Goal: Contribute content: Contribute content

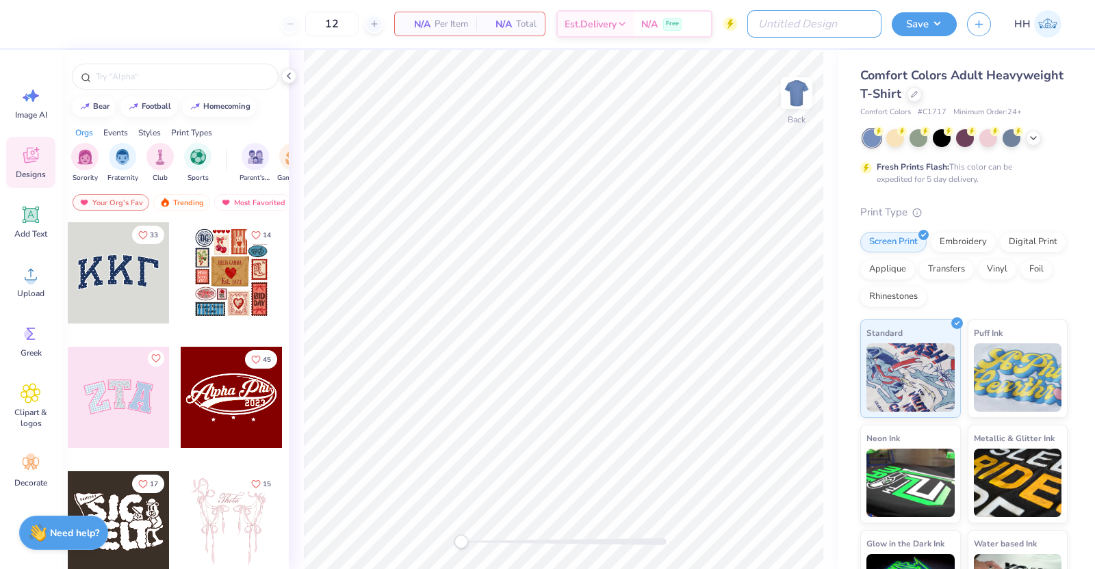
click at [859, 36] on input "Design Title" at bounding box center [814, 23] width 134 height 27
type input "Crows Dads Day merch"
click at [917, 94] on icon at bounding box center [914, 94] width 5 height 5
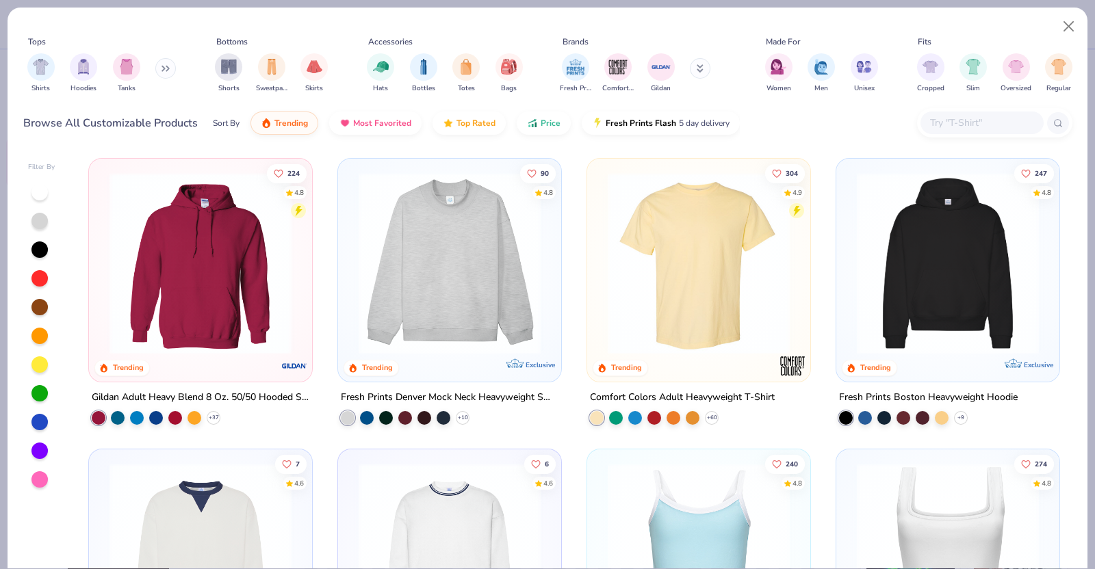
click at [34, 63] on img "filter for Shirts" at bounding box center [41, 67] width 16 height 16
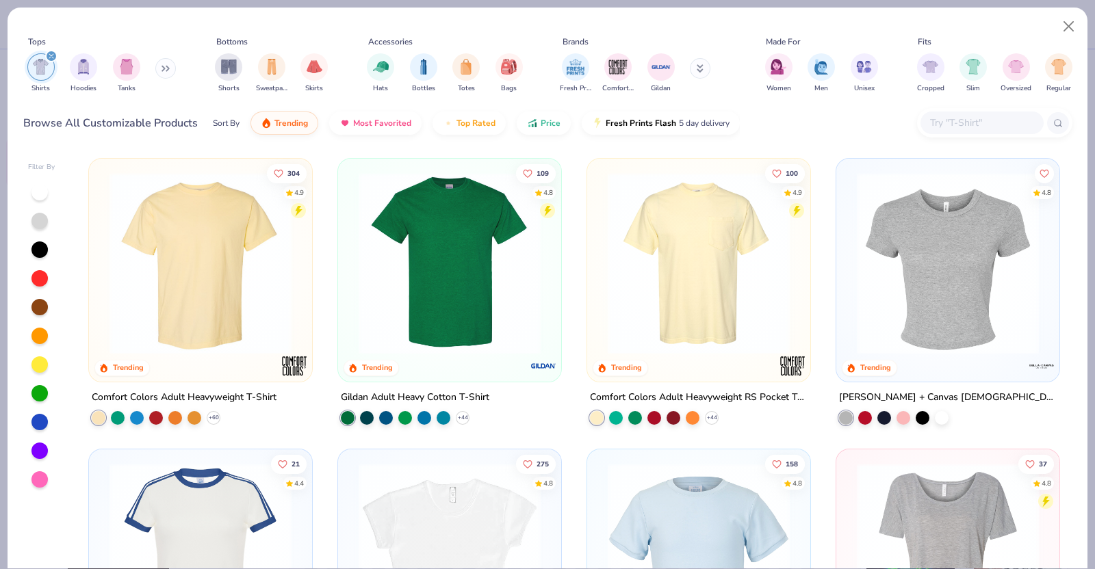
click at [689, 337] on img at bounding box center [699, 263] width 196 height 182
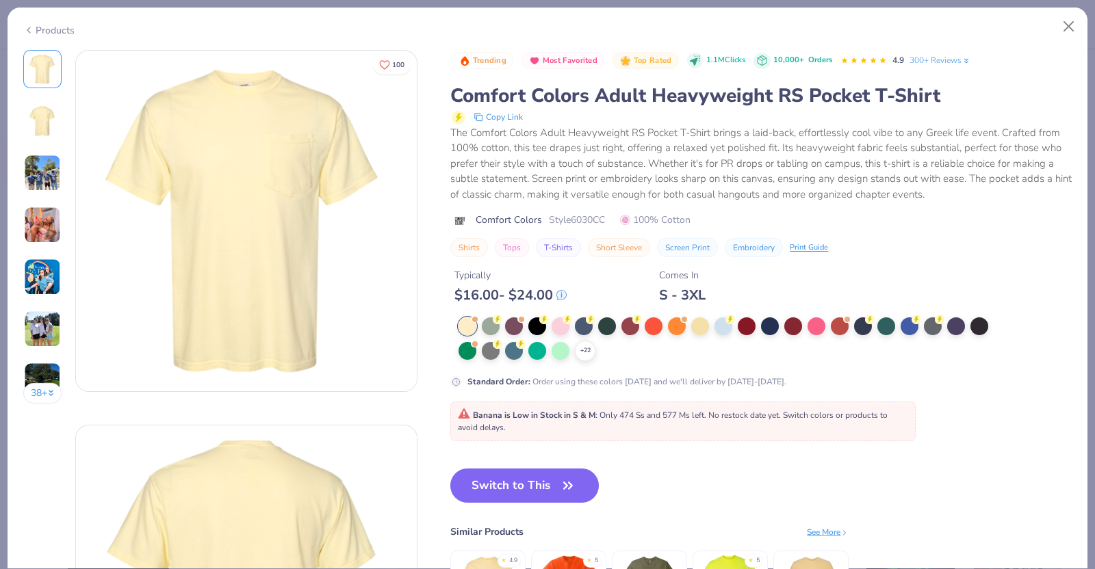
click at [547, 489] on button "Switch to This" at bounding box center [524, 486] width 149 height 34
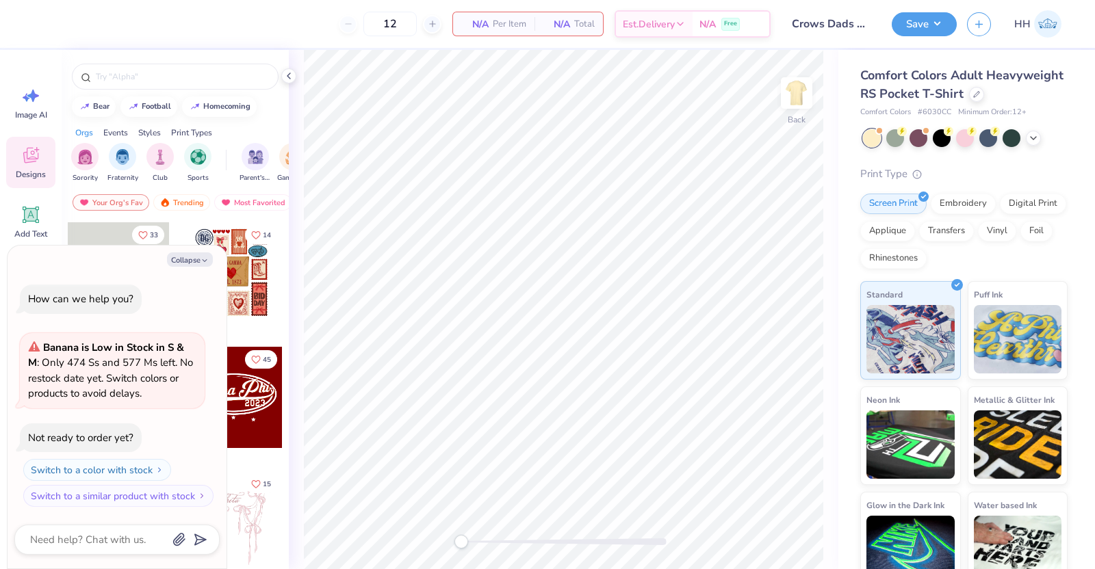
click at [191, 255] on button "Collapse" at bounding box center [190, 260] width 46 height 14
type textarea "x"
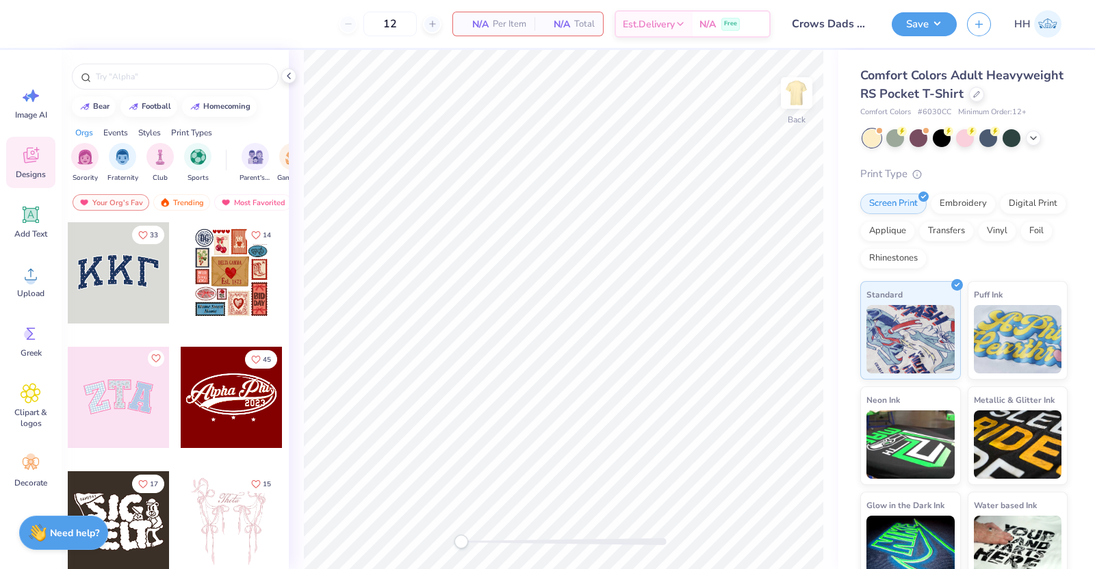
click at [145, 79] on input "text" at bounding box center [181, 77] width 175 height 14
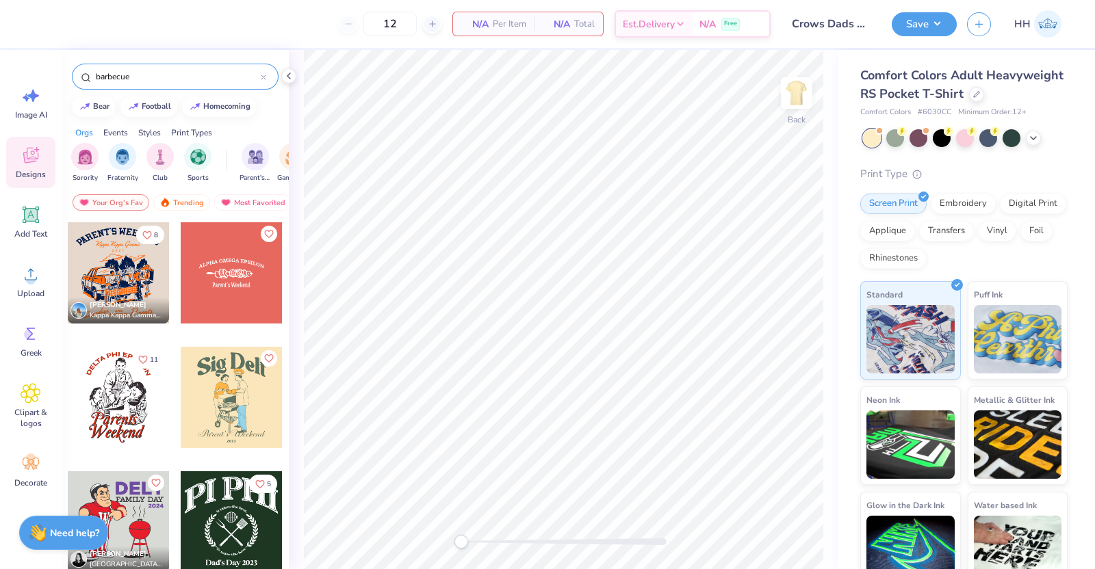
click at [1035, 144] on icon at bounding box center [1033, 138] width 11 height 11
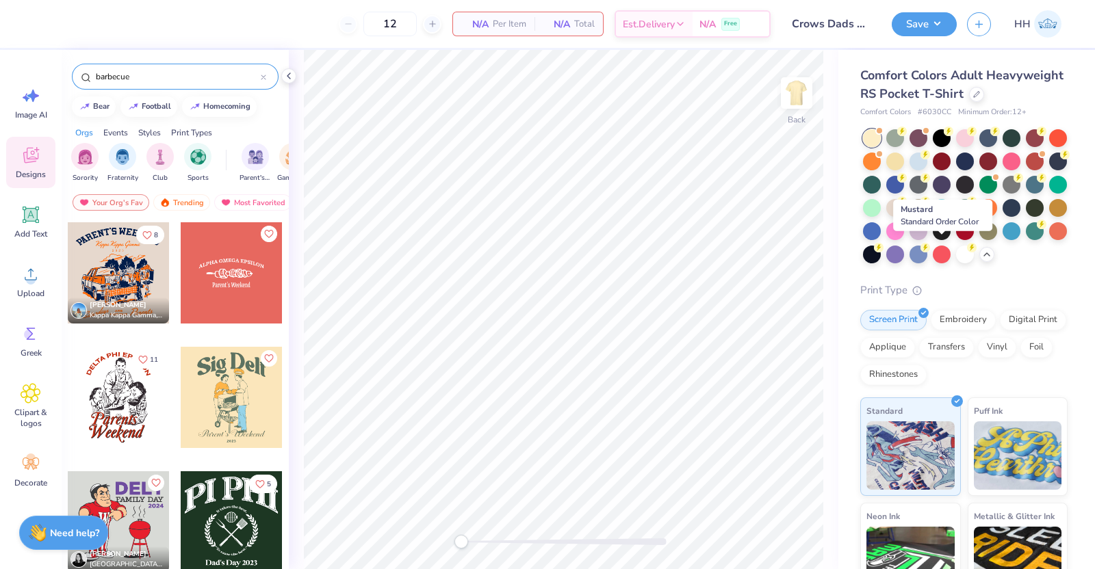
click at [1049, 217] on div at bounding box center [1058, 208] width 18 height 18
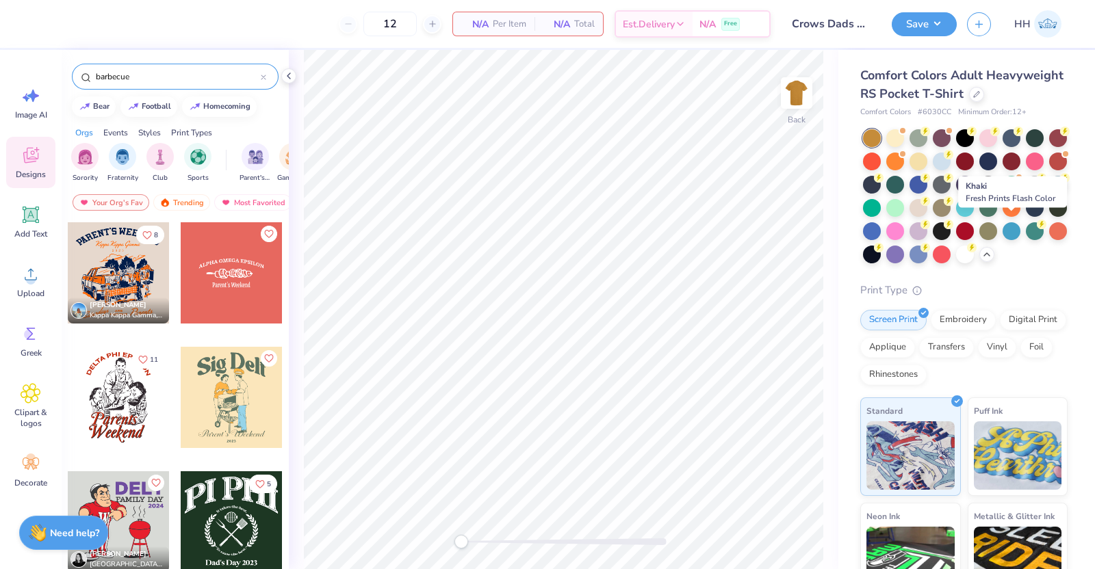
click at [951, 217] on div at bounding box center [942, 208] width 18 height 18
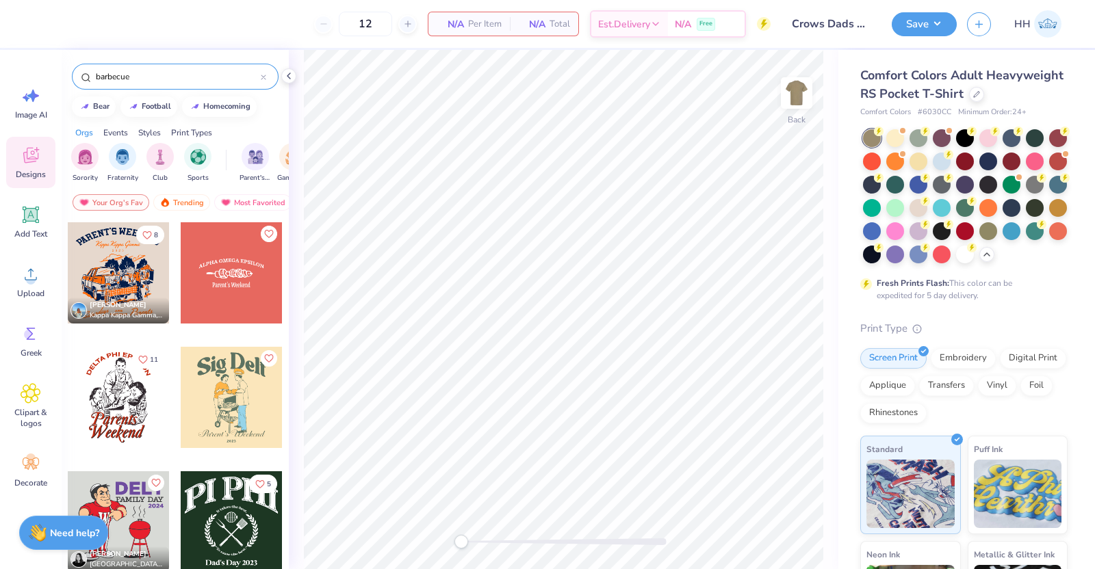
click at [147, 77] on input "barbecue" at bounding box center [177, 77] width 166 height 14
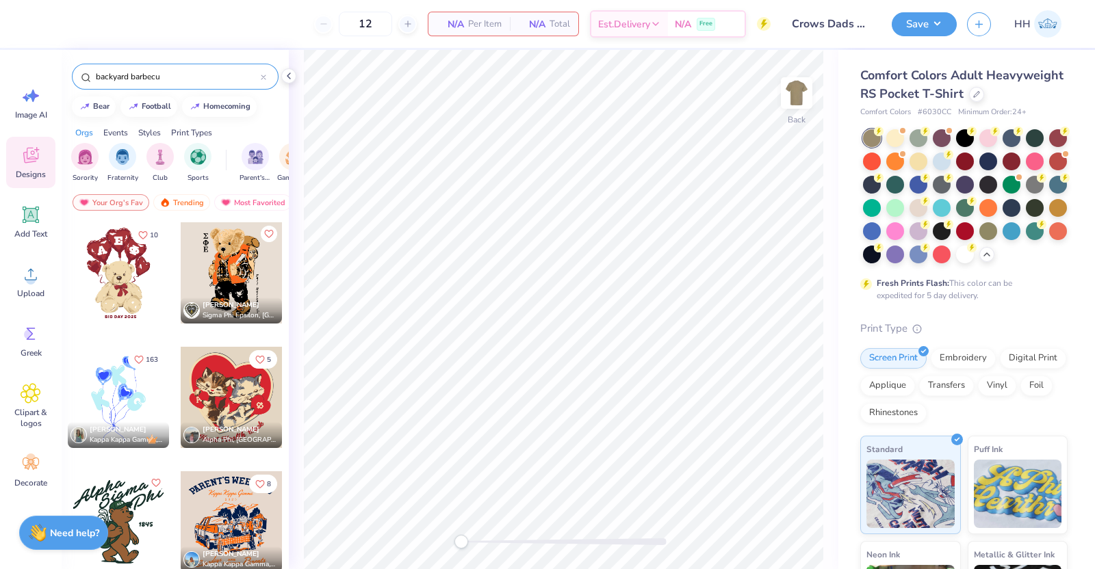
type input "backyard barbecue"
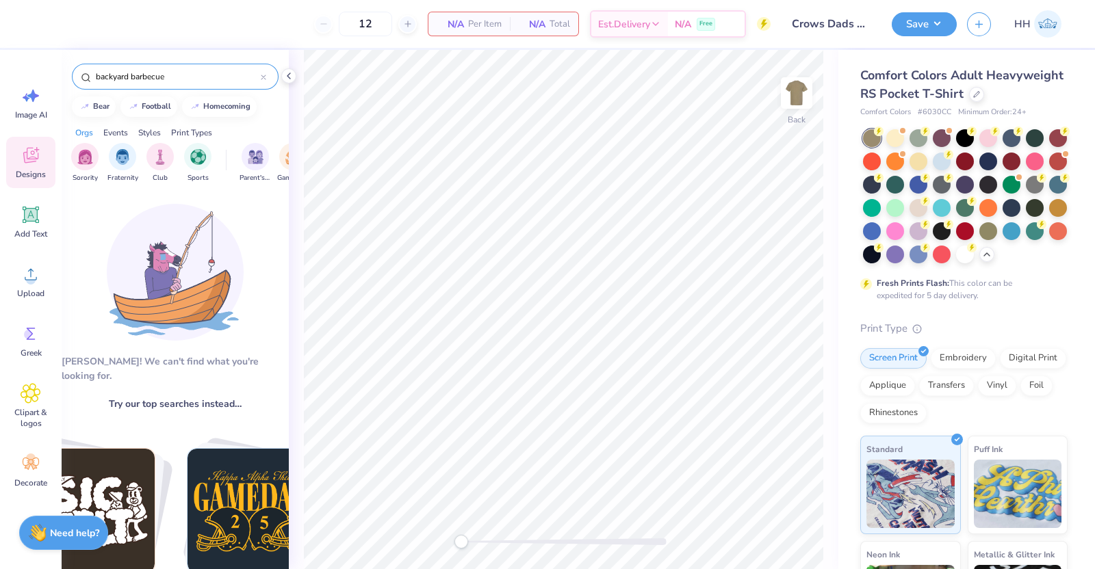
click at [260, 73] on input "backyard barbecue" at bounding box center [177, 77] width 166 height 14
click at [263, 77] on icon at bounding box center [263, 77] width 4 height 4
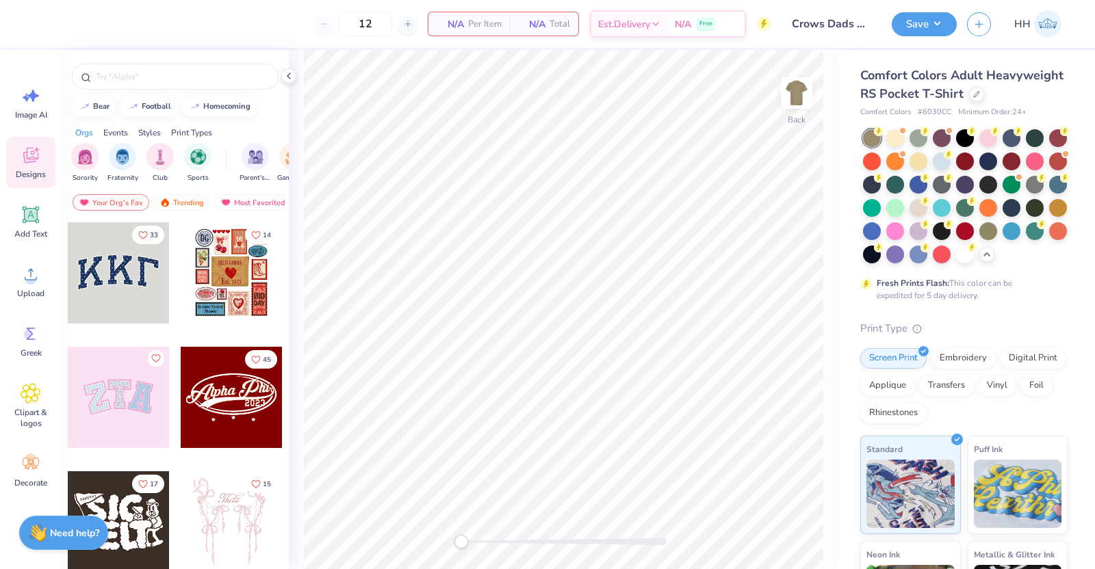
click at [159, 77] on input "text" at bounding box center [181, 77] width 175 height 14
type input "barbecue"
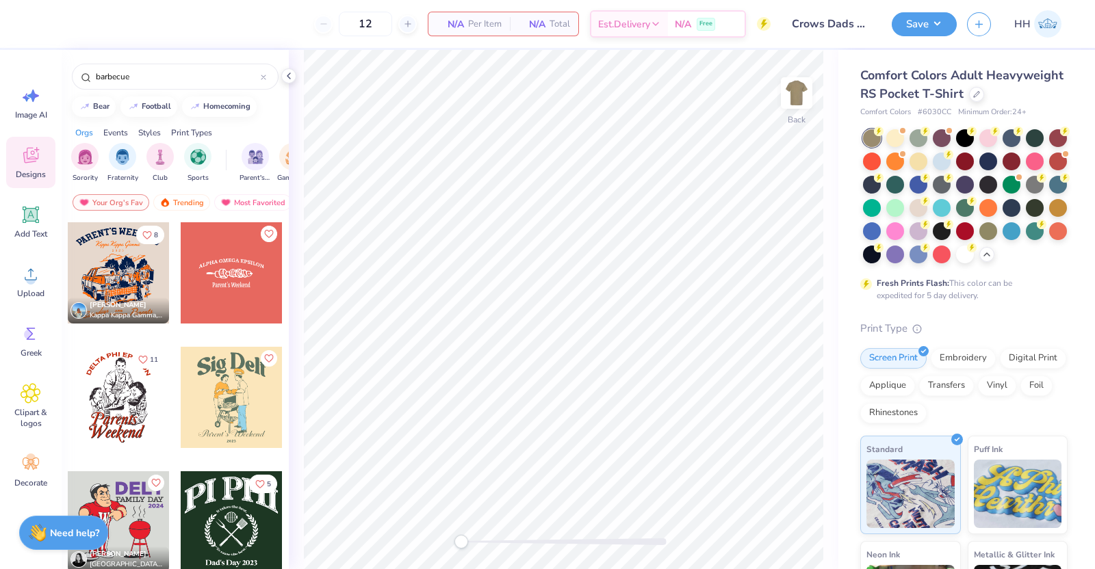
click at [290, 184] on div "Back" at bounding box center [564, 310] width 550 height 520
click at [132, 283] on div at bounding box center [118, 272] width 101 height 101
click at [799, 103] on img at bounding box center [796, 92] width 27 height 27
click at [127, 262] on div at bounding box center [118, 272] width 101 height 101
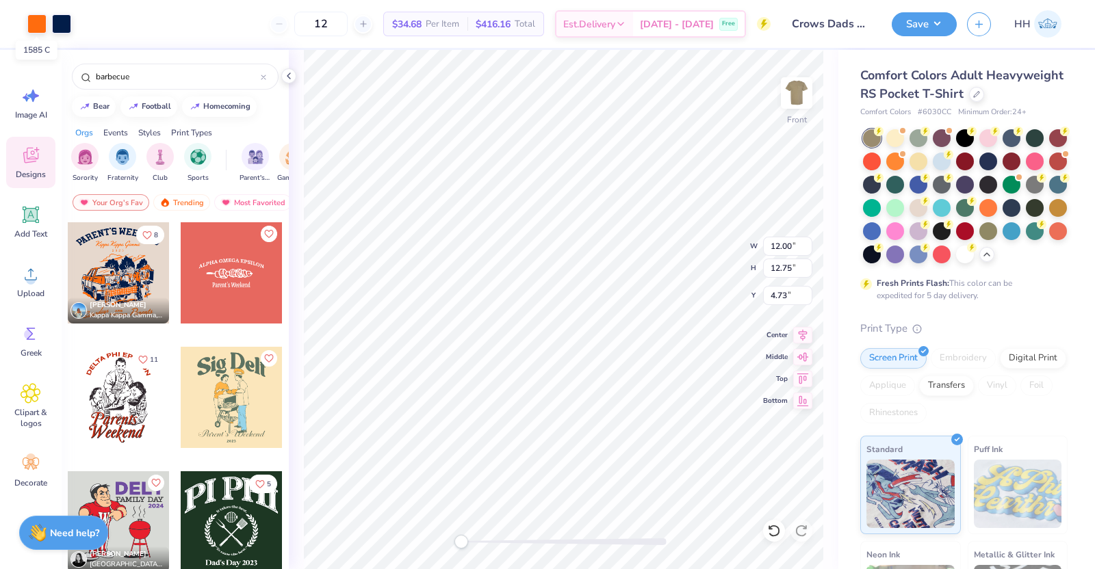
click at [36, 19] on div at bounding box center [36, 23] width 19 height 19
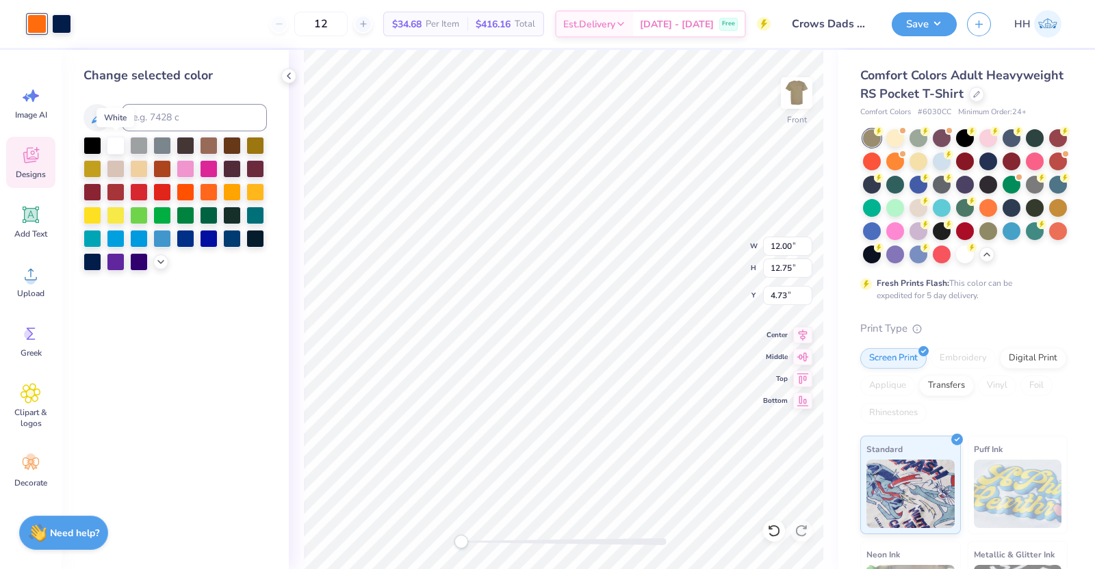
click at [119, 146] on div at bounding box center [116, 146] width 18 height 18
click at [161, 261] on polyline at bounding box center [160, 262] width 5 height 3
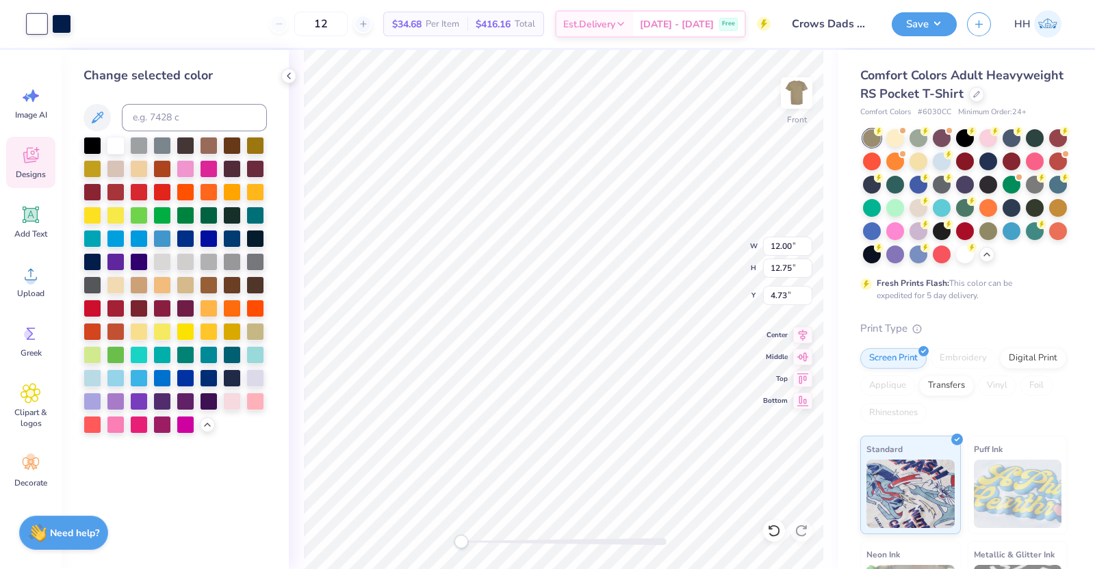
click at [209, 425] on icon at bounding box center [207, 425] width 11 height 11
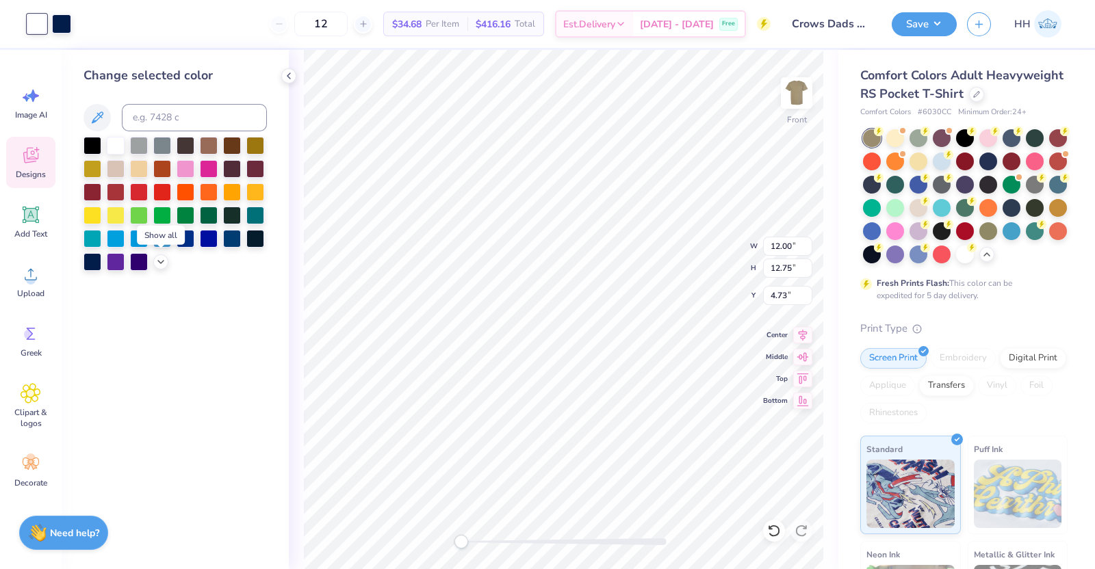
click at [60, 25] on div at bounding box center [61, 23] width 19 height 19
click at [113, 142] on div at bounding box center [116, 146] width 18 height 18
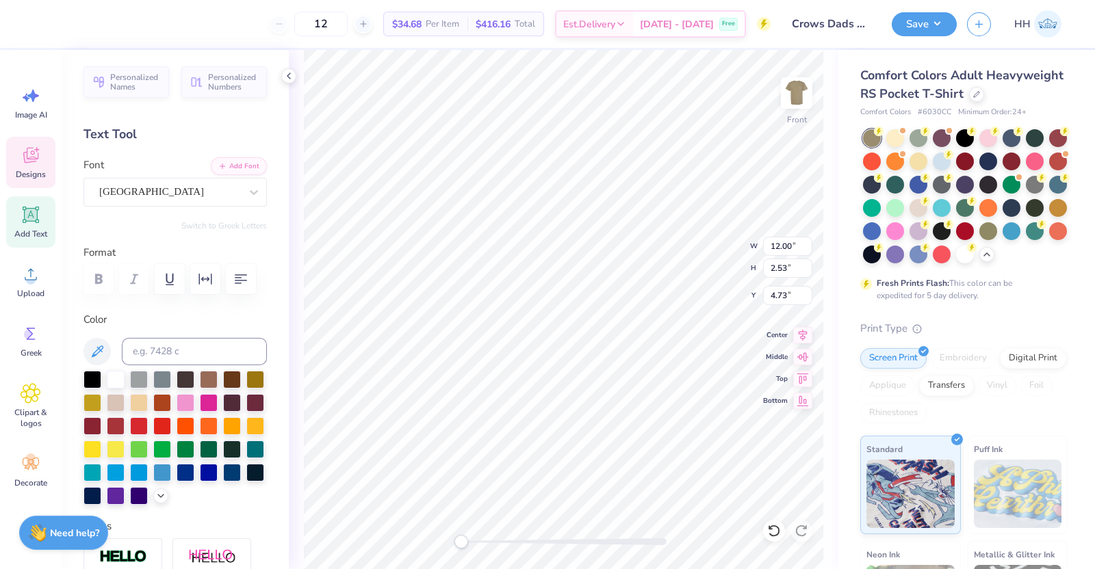
scroll to position [14, 1]
type input "6.21"
type input "1.07"
type input "6.61"
click at [348, 25] on input "12" at bounding box center [320, 24] width 53 height 25
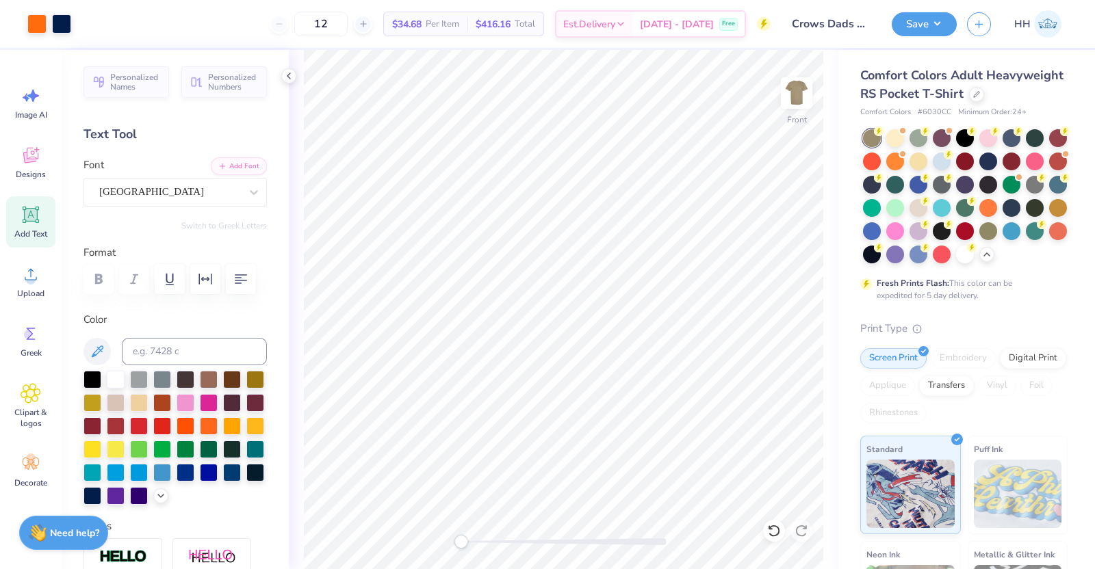
type input "1"
click at [340, 27] on input "60" at bounding box center [313, 24] width 53 height 25
type input "6"
type input "12"
click at [348, 27] on input "12" at bounding box center [320, 24] width 53 height 25
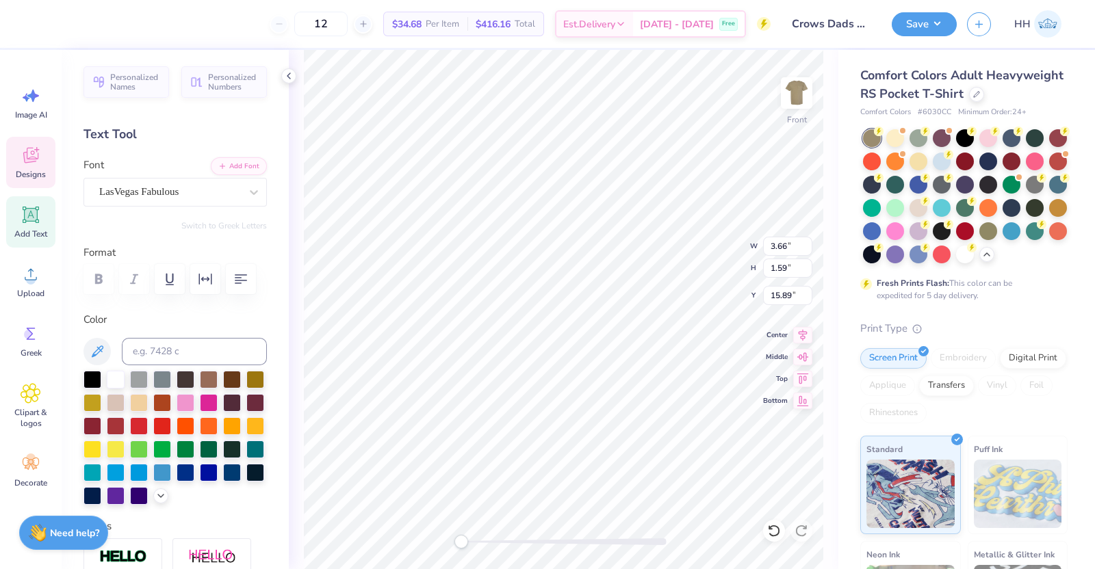
click at [948, 16] on button "Save" at bounding box center [924, 24] width 65 height 24
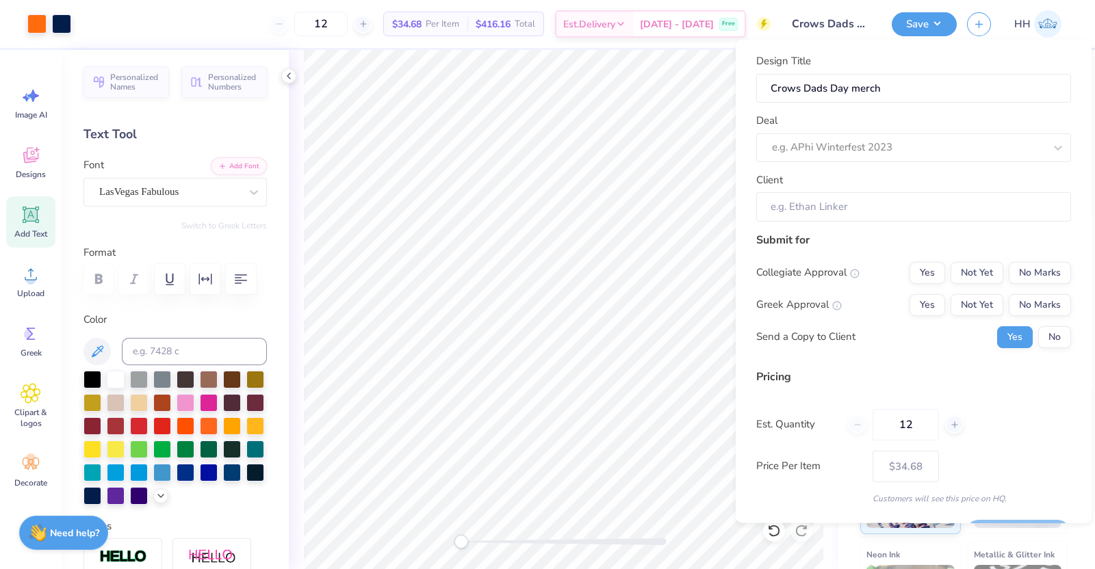
click at [916, 142] on div at bounding box center [908, 147] width 272 height 18
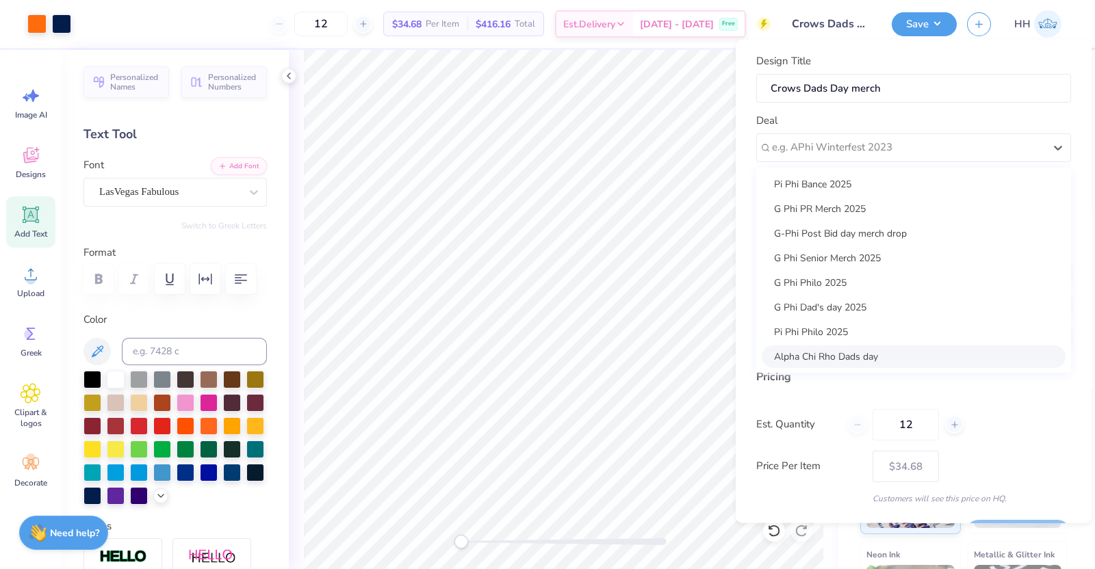
click at [835, 355] on div "Alpha Chi Rho Dads day" at bounding box center [914, 356] width 304 height 23
type input "[PERSON_NAME]"
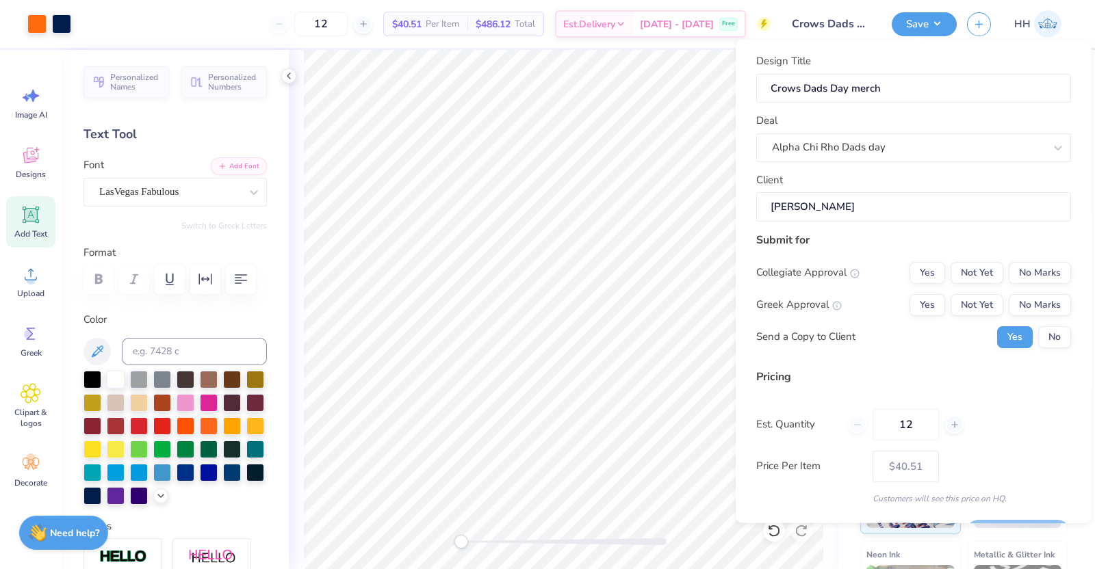
click at [862, 201] on input "[PERSON_NAME]" at bounding box center [913, 206] width 315 height 29
click at [916, 305] on button "Yes" at bounding box center [928, 305] width 36 height 22
click at [1036, 271] on button "No Marks" at bounding box center [1040, 272] width 62 height 22
type input "$40.51"
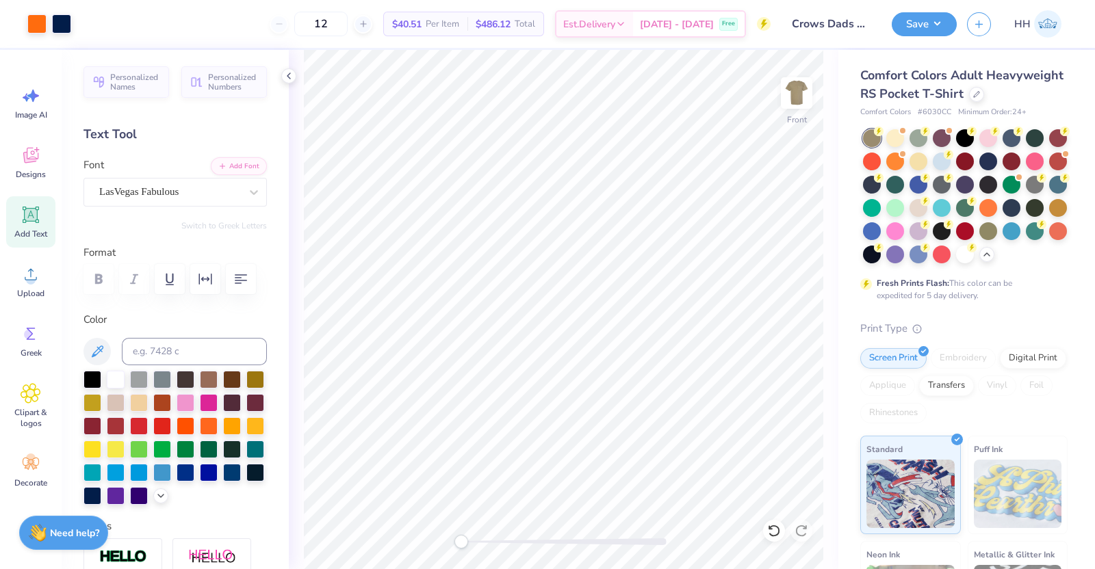
click at [626, 26] on icon at bounding box center [620, 23] width 11 height 11
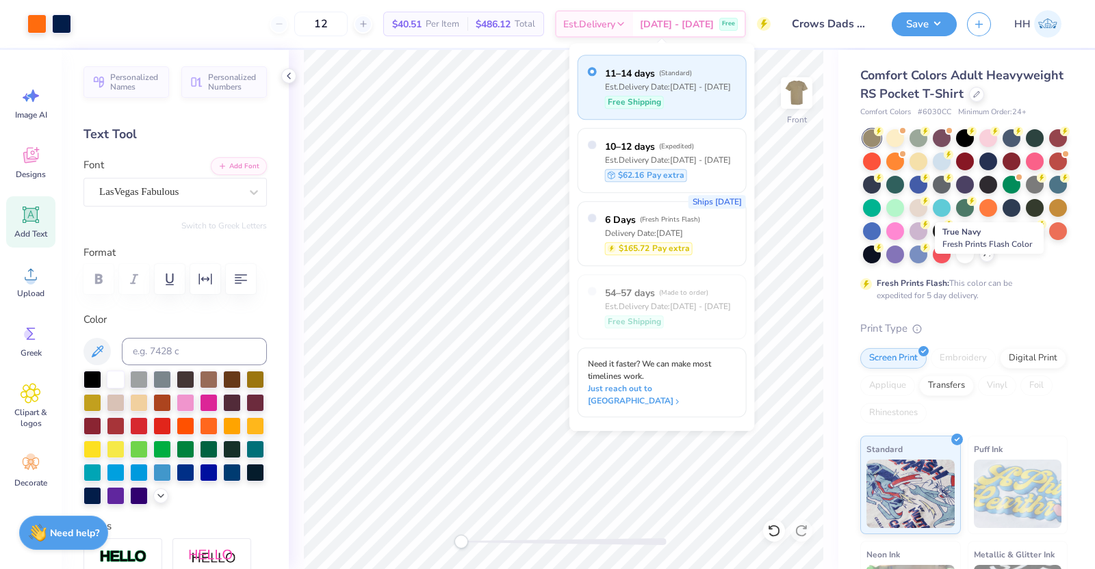
click at [884, 253] on circle at bounding box center [879, 248] width 10 height 10
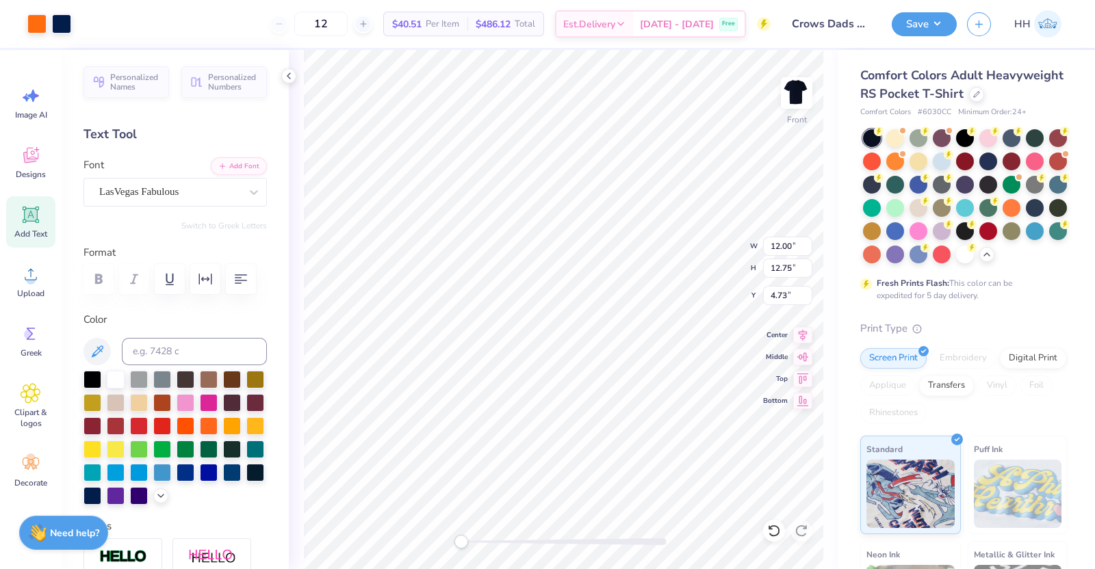
click at [62, 23] on div at bounding box center [61, 23] width 19 height 19
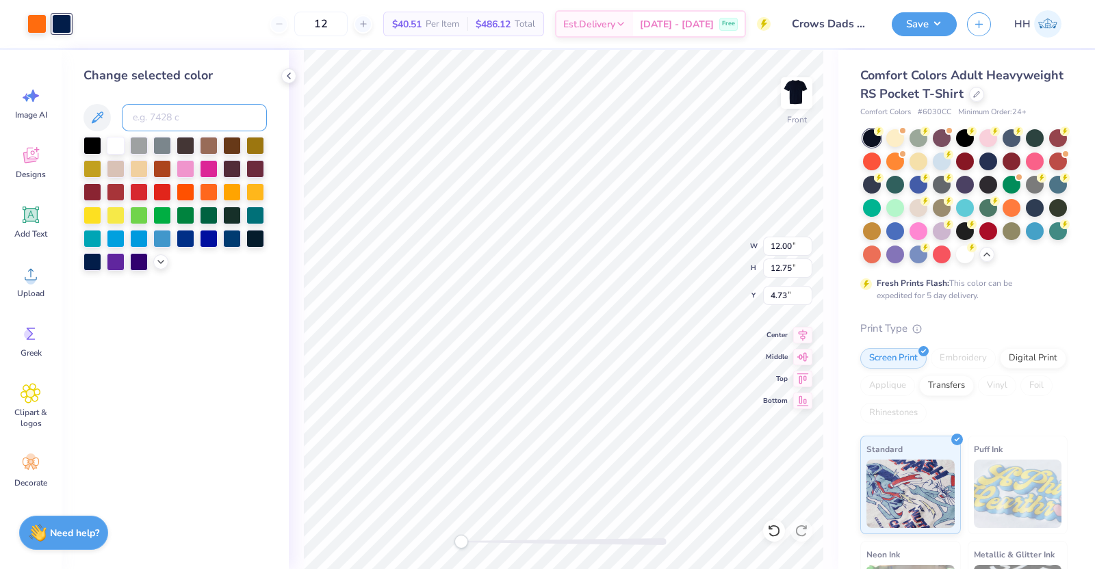
click at [195, 107] on input at bounding box center [194, 117] width 145 height 27
type input "1585"
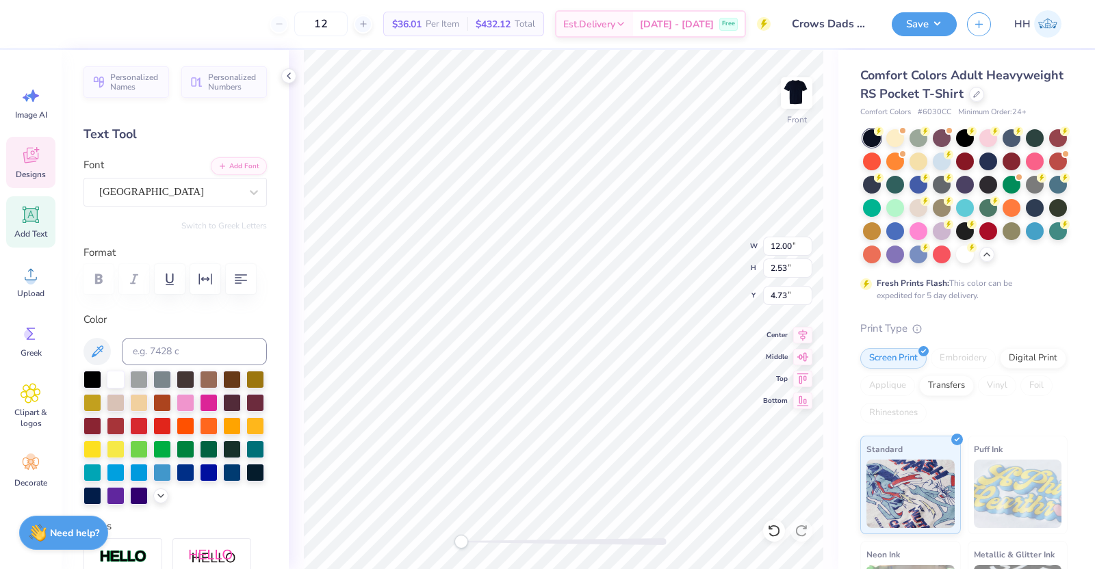
click at [726, 240] on div "Front W 12.00 12.00 " H 2.53 2.53 " Y 4.73 4.73 " Center Middle Top Bottom" at bounding box center [564, 310] width 550 height 520
type textarea "K"
type textarea "Alpha Chi Rho"
type input "12.00"
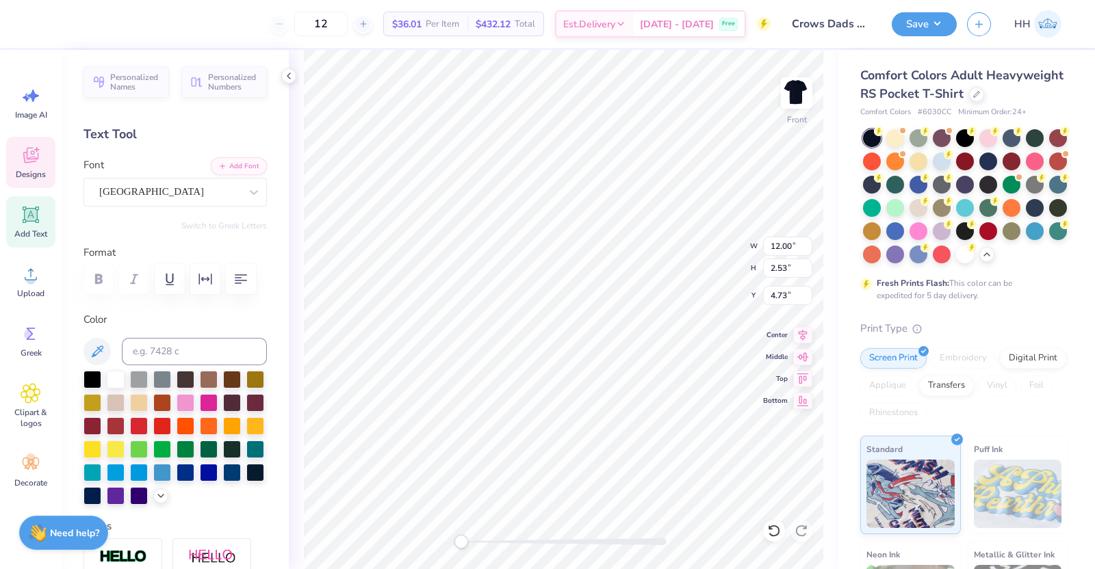
type input "2.53"
type input "4.73"
type textarea "P"
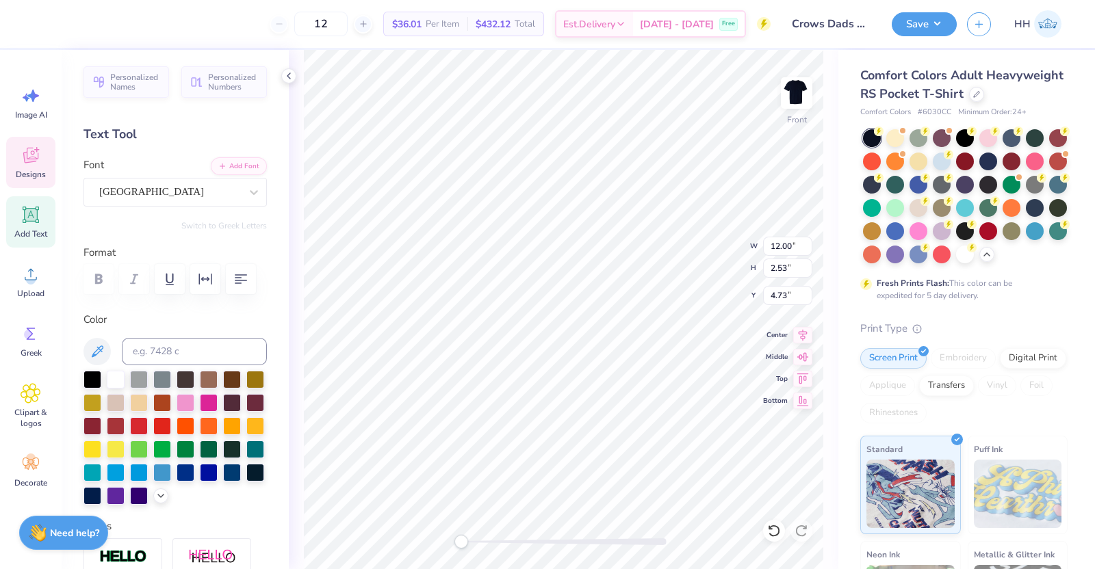
type textarea "Dad's Day"
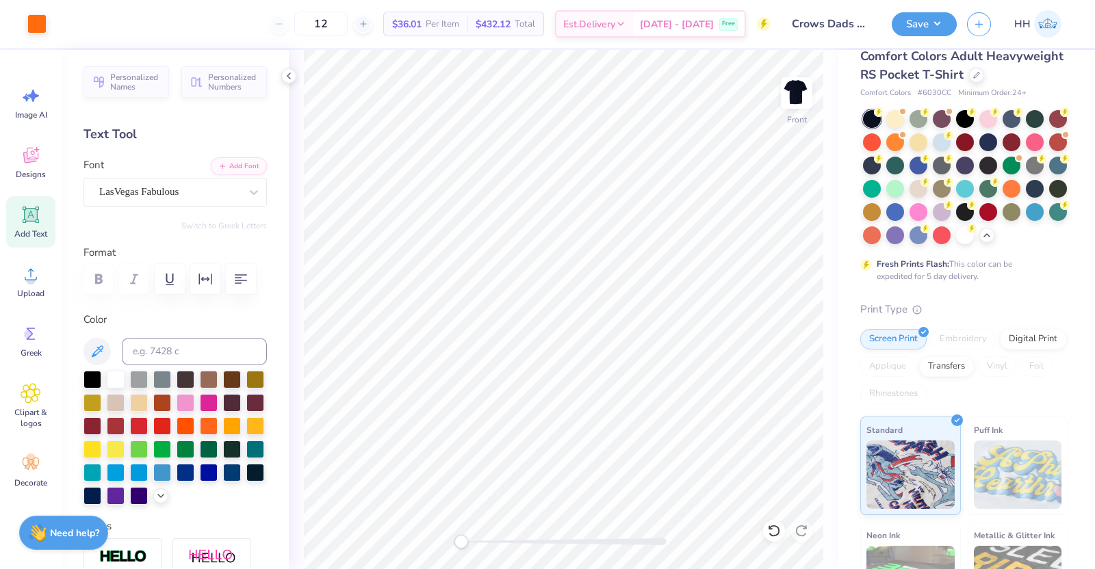
scroll to position [0, 0]
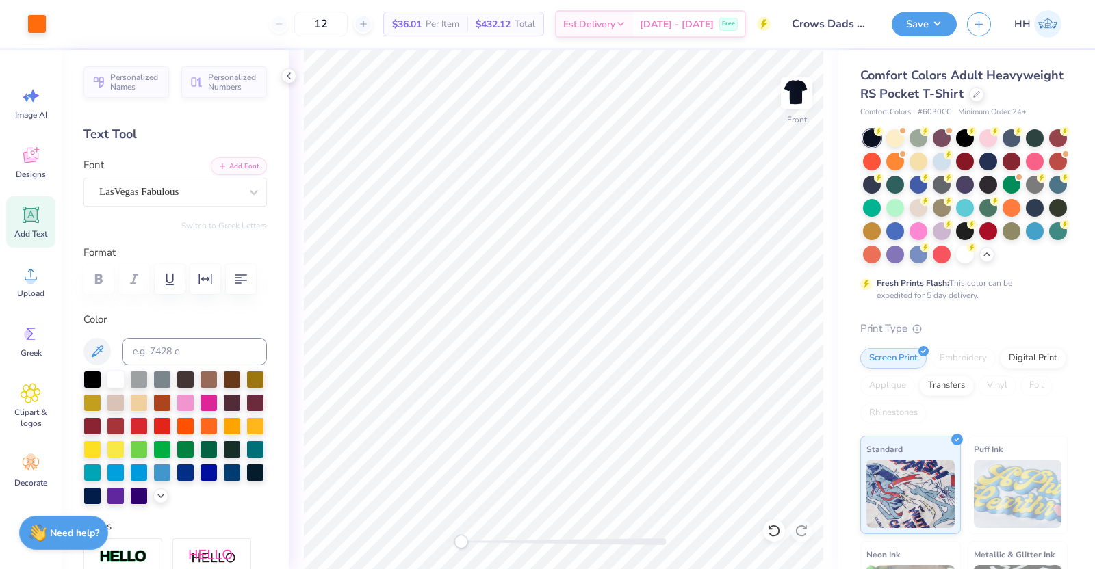
click at [348, 23] on input "12" at bounding box center [320, 24] width 53 height 25
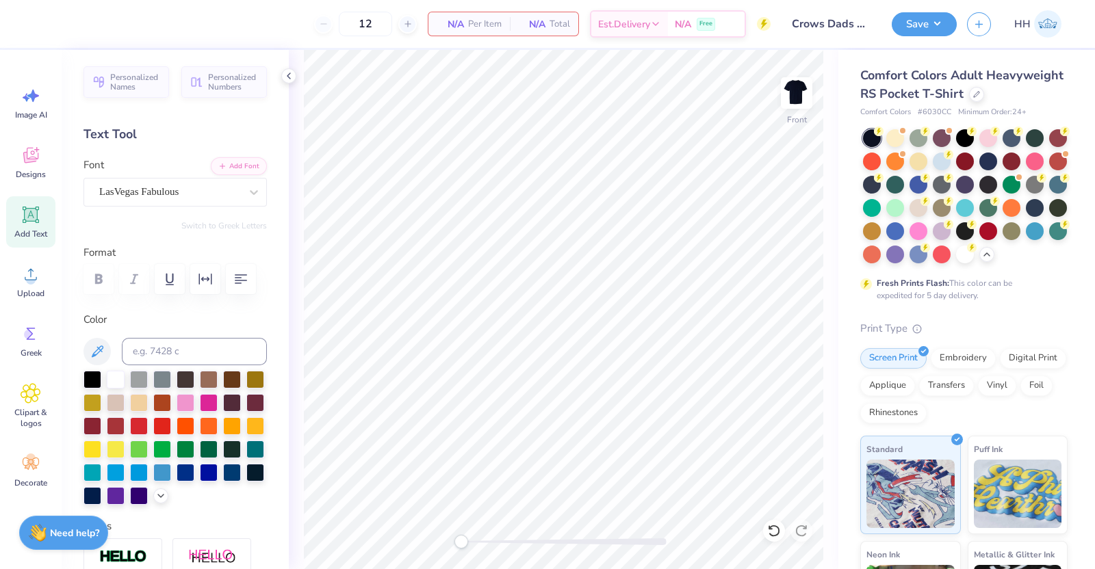
click at [40, 155] on icon at bounding box center [31, 155] width 21 height 21
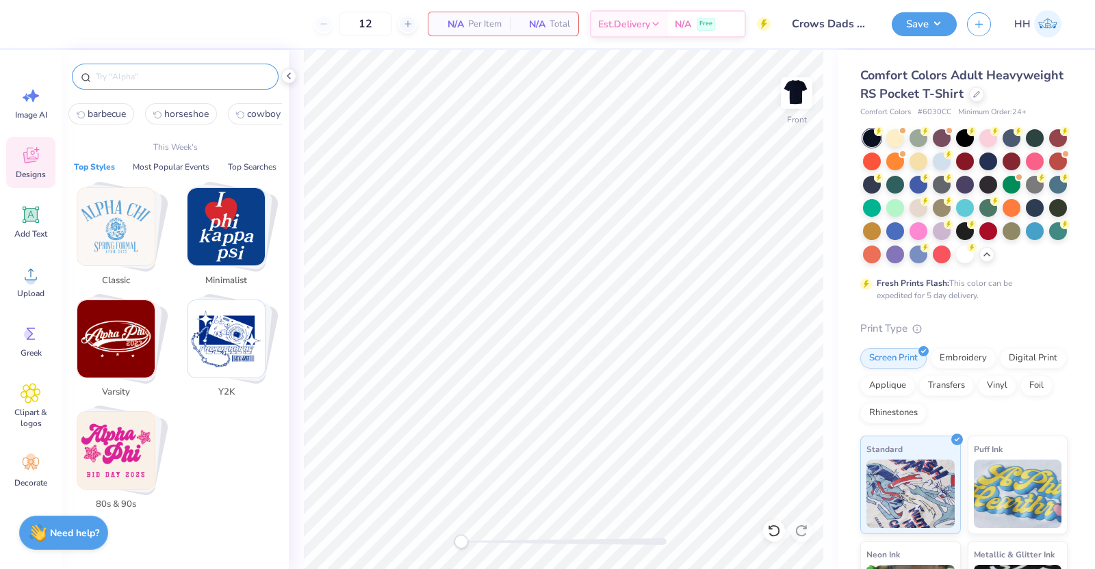
click at [166, 79] on input "text" at bounding box center [181, 77] width 175 height 14
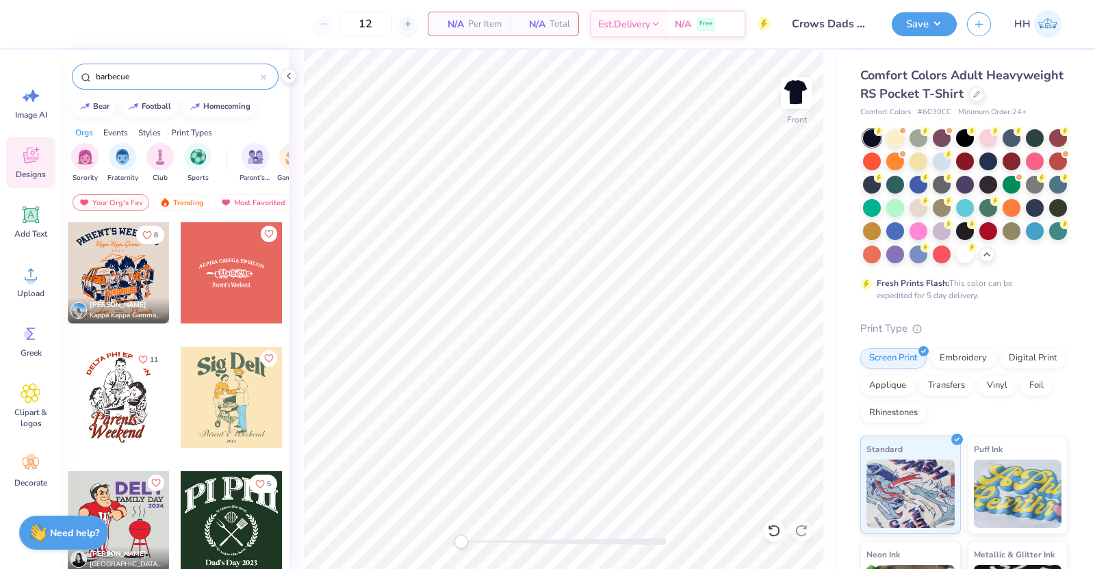
type input "barbecue"
click at [140, 517] on div at bounding box center [118, 522] width 101 height 101
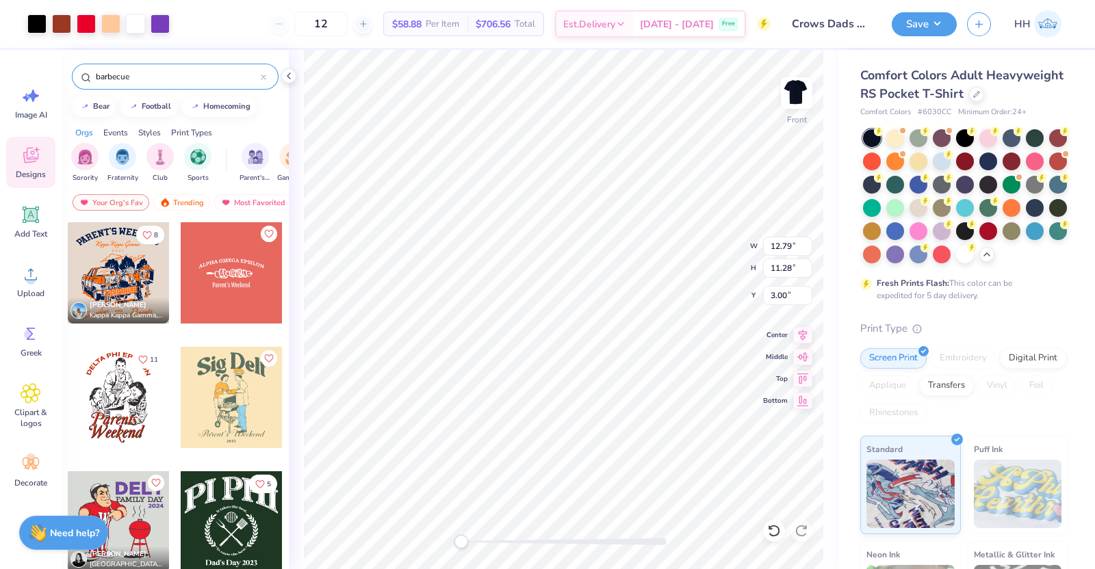
click at [797, 93] on img at bounding box center [796, 92] width 27 height 27
type input "3.44"
type input "3.03"
click at [799, 97] on img at bounding box center [796, 92] width 27 height 27
type input "12.79"
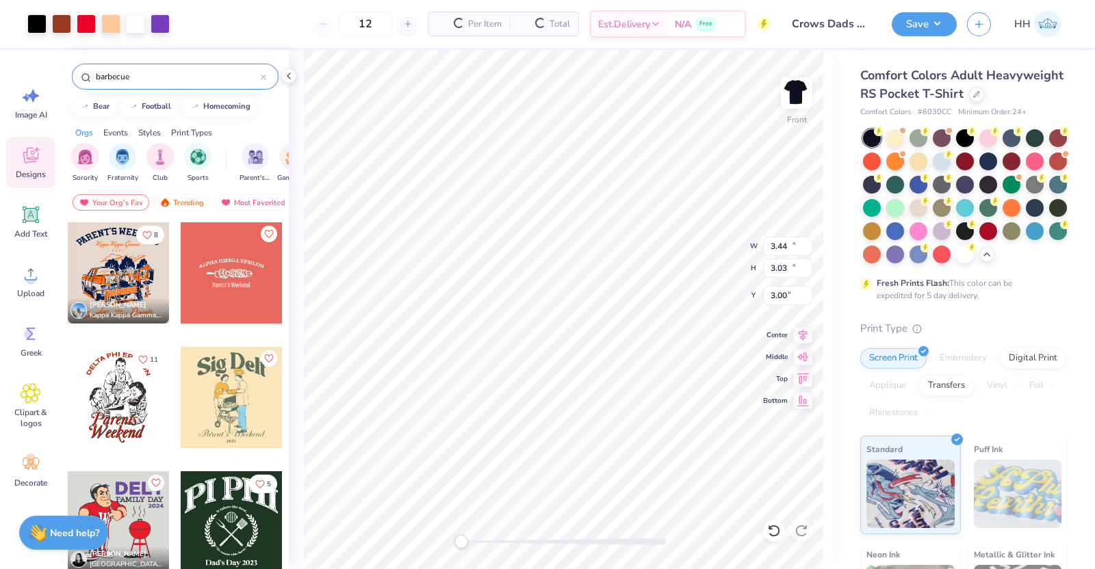
type input "11.28"
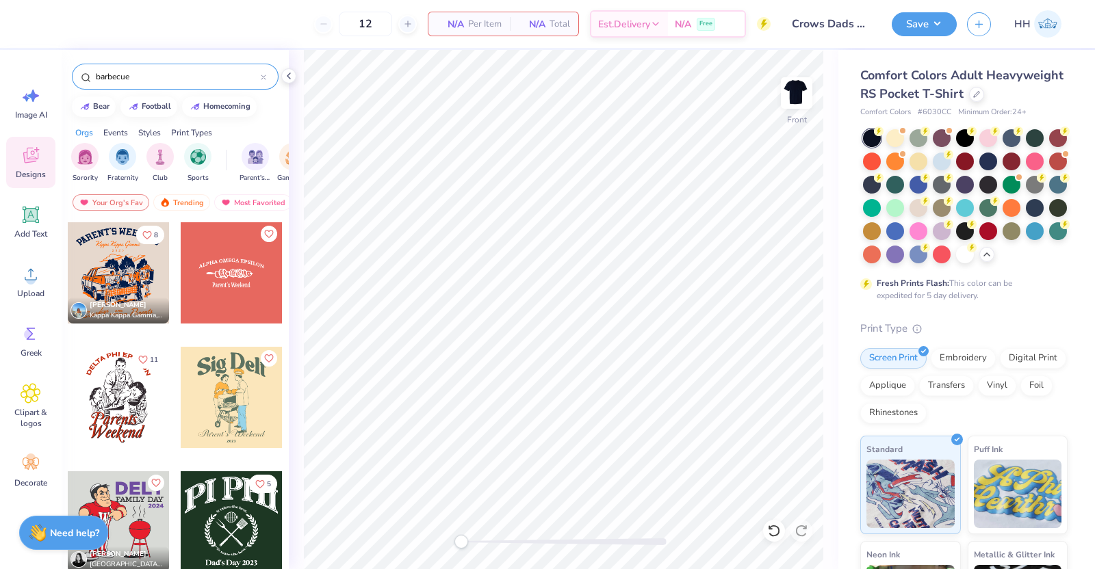
click at [797, 90] on img at bounding box center [796, 92] width 27 height 27
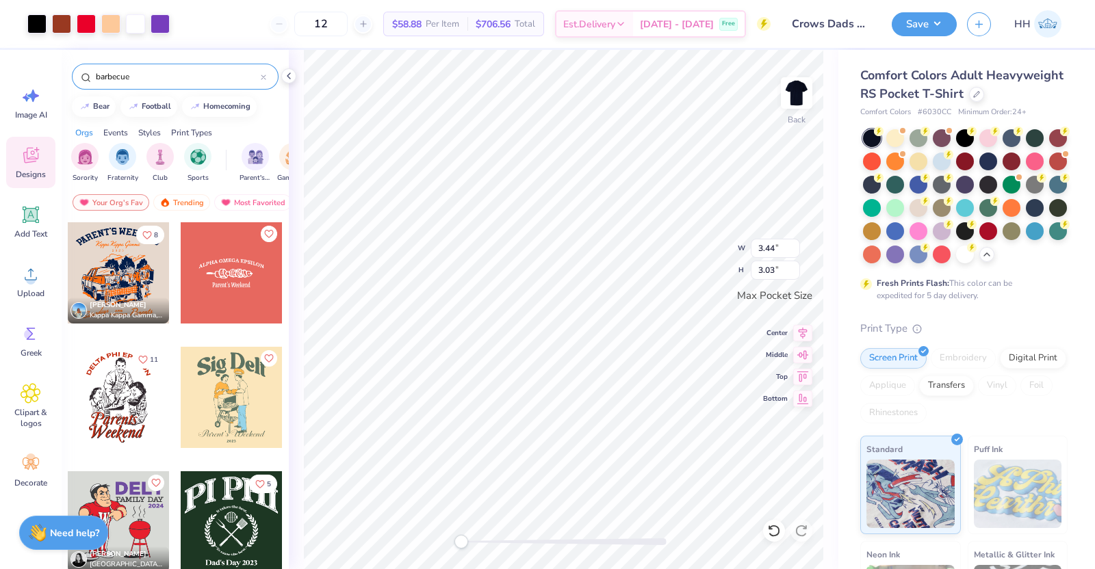
click at [973, 98] on icon at bounding box center [976, 94] width 7 height 7
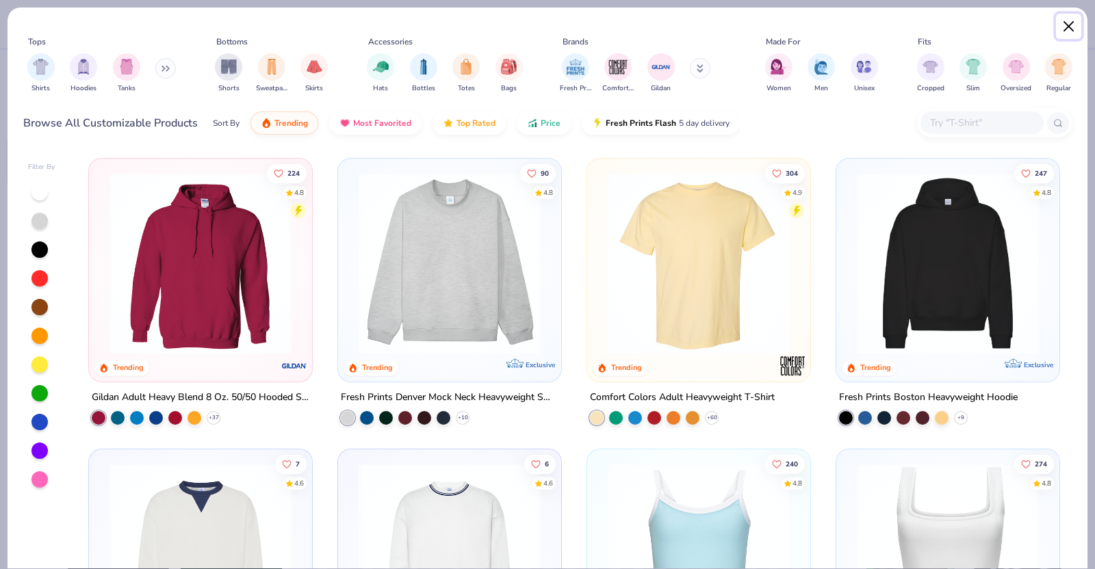
click at [1075, 25] on button "Close" at bounding box center [1069, 27] width 26 height 26
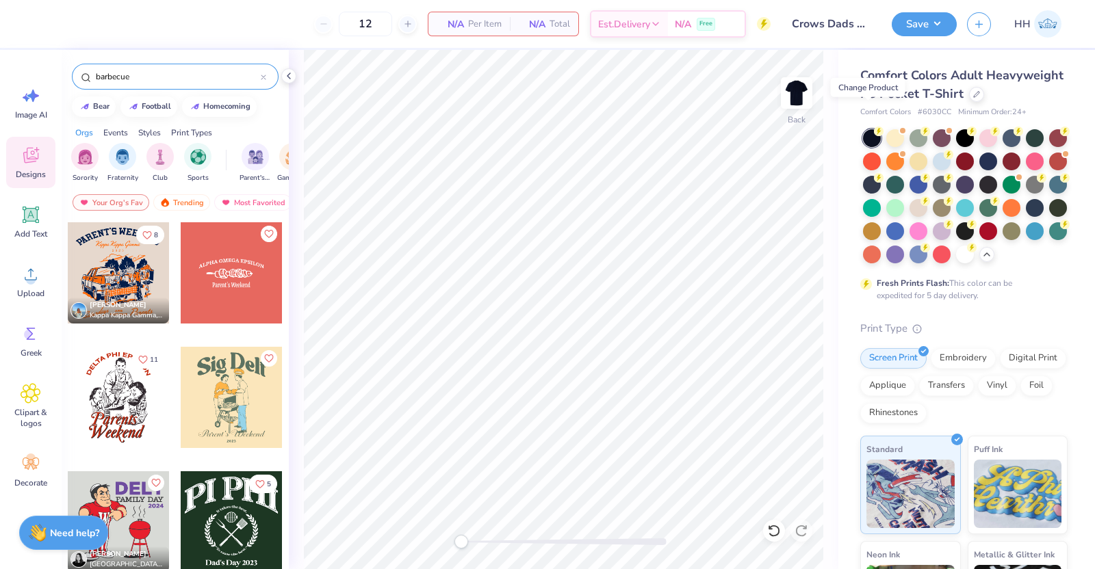
click at [804, 94] on img at bounding box center [796, 92] width 27 height 27
click at [131, 513] on div at bounding box center [118, 522] width 101 height 101
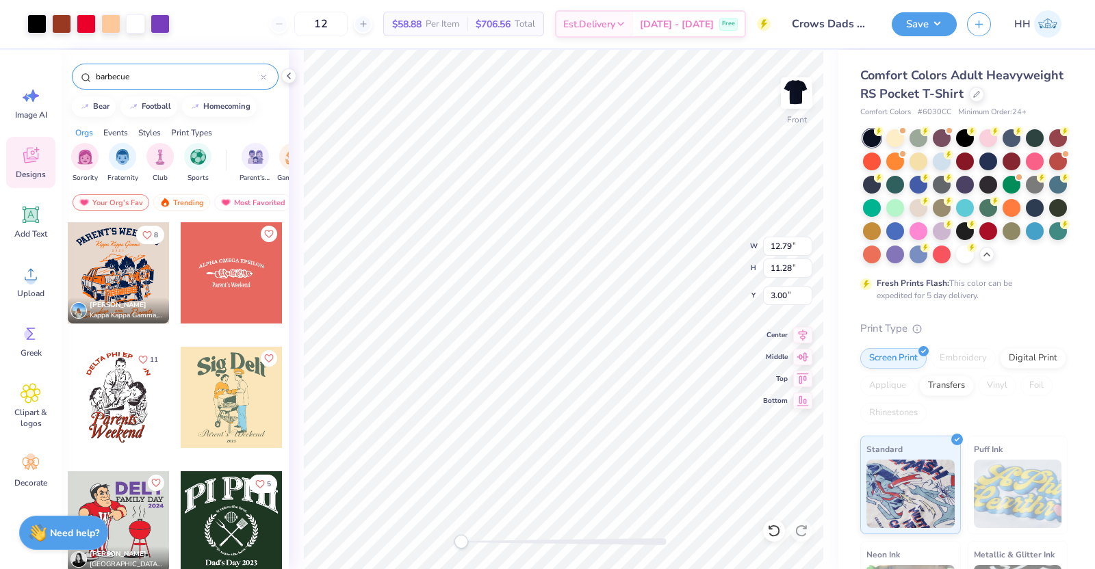
click at [86, 22] on div at bounding box center [86, 23] width 19 height 19
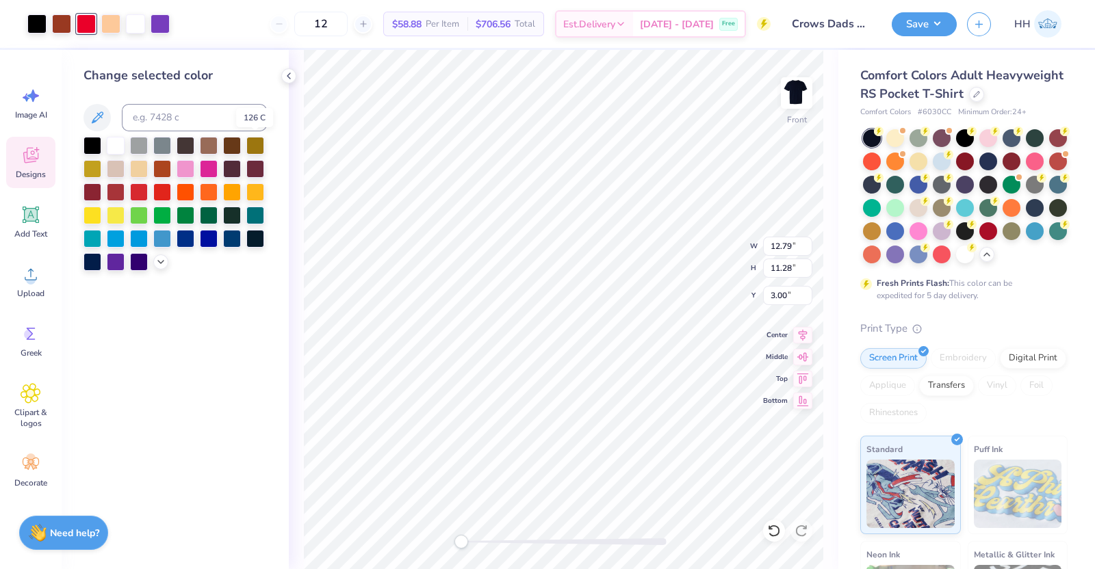
click at [256, 141] on div at bounding box center [255, 146] width 18 height 18
click at [136, 21] on div at bounding box center [135, 23] width 19 height 19
click at [91, 144] on div at bounding box center [93, 146] width 18 height 18
click at [112, 139] on div at bounding box center [116, 146] width 18 height 18
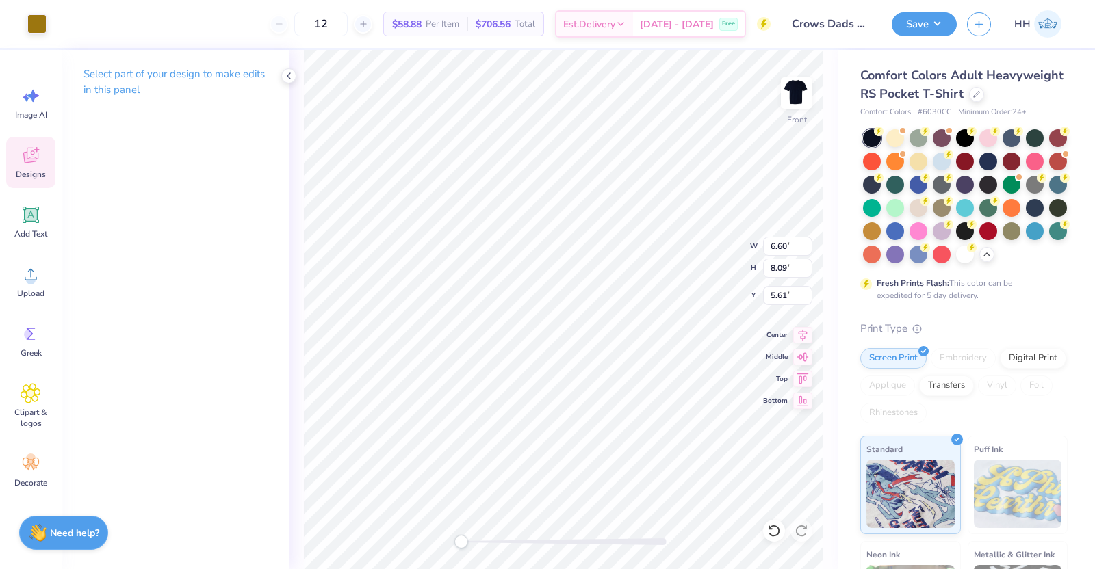
type input "6.60"
type input "8.09"
type input "5.61"
click at [971, 147] on div at bounding box center [965, 138] width 18 height 18
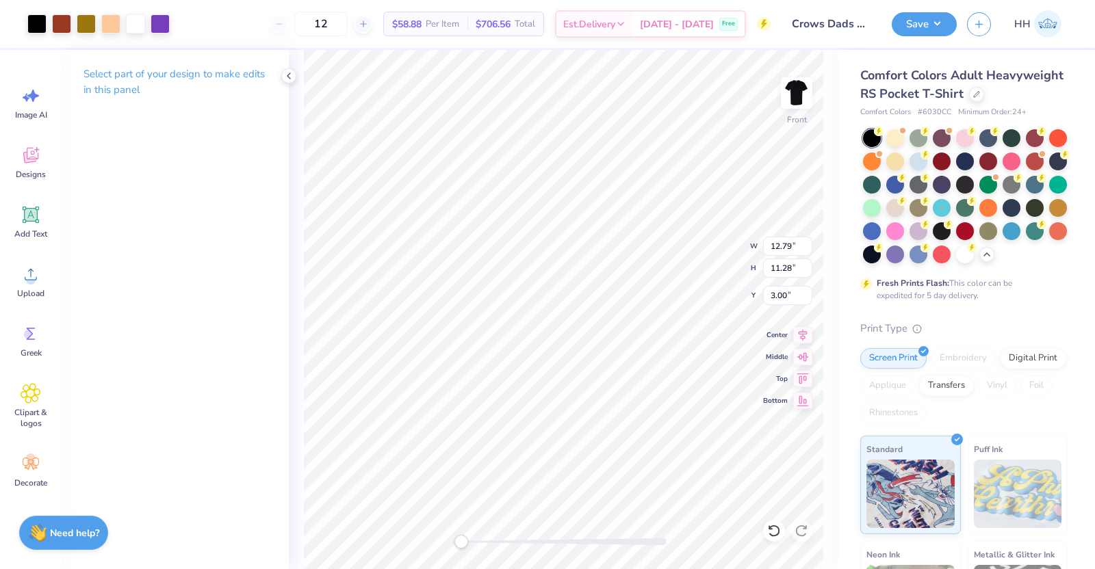
type input "12.79"
type input "11.28"
type input "3.00"
